Goal: Find specific page/section: Find specific page/section

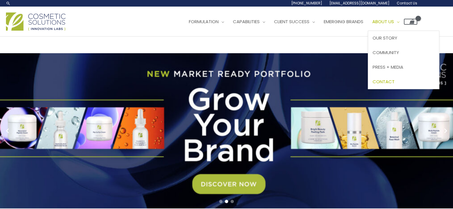
click at [393, 85] on span "Contact" at bounding box center [383, 82] width 22 height 6
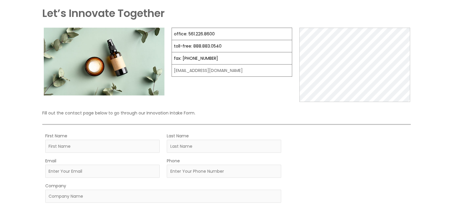
scroll to position [48, 0]
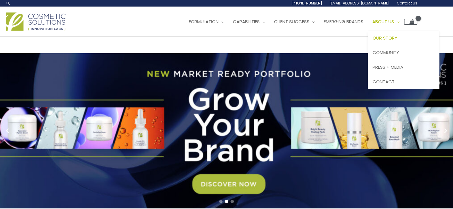
click at [397, 41] on span "Our Story" at bounding box center [384, 38] width 25 height 6
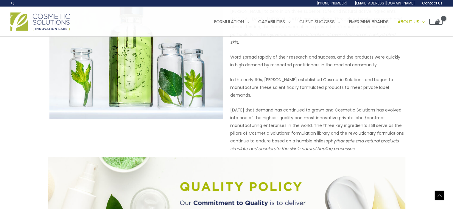
scroll to position [276, 0]
